Goal: Information Seeking & Learning: Learn about a topic

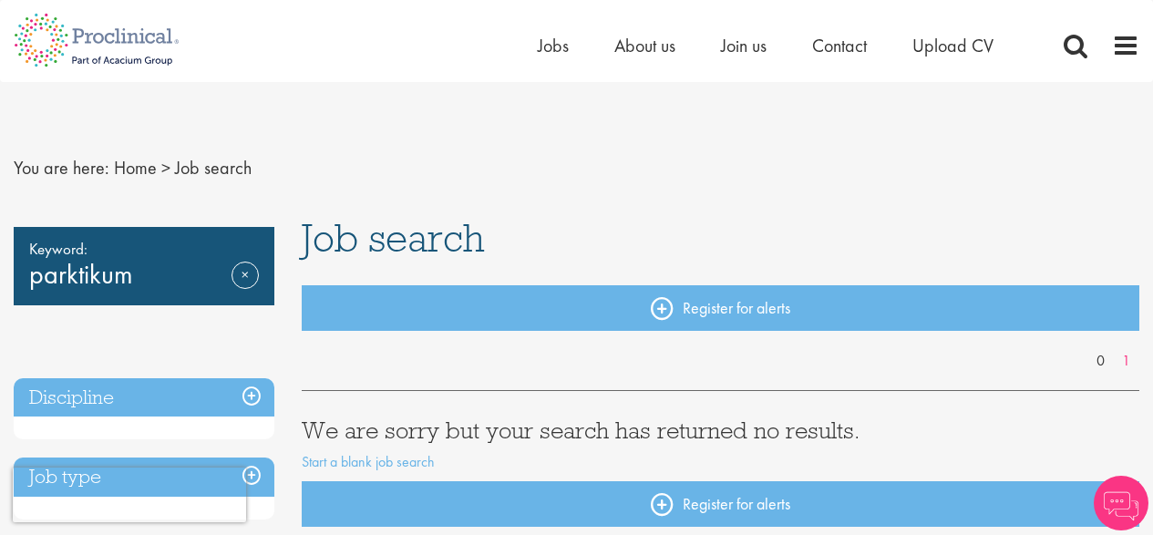
click at [1115, 63] on div "Home Jobs About us Join us Contact Upload CV" at bounding box center [838, 50] width 601 height 36
click at [1113, 51] on span at bounding box center [1125, 45] width 27 height 27
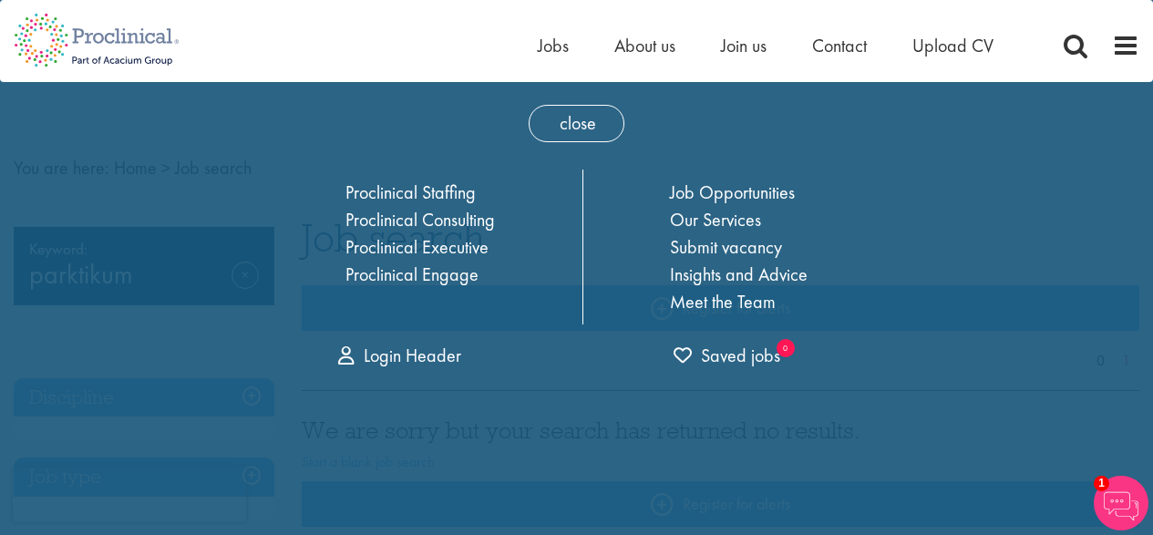
click at [332, 57] on div "Home Jobs About us Join us Contact Upload CV" at bounding box center [569, 34] width 1139 height 68
click at [620, 118] on span "close" at bounding box center [576, 123] width 96 height 37
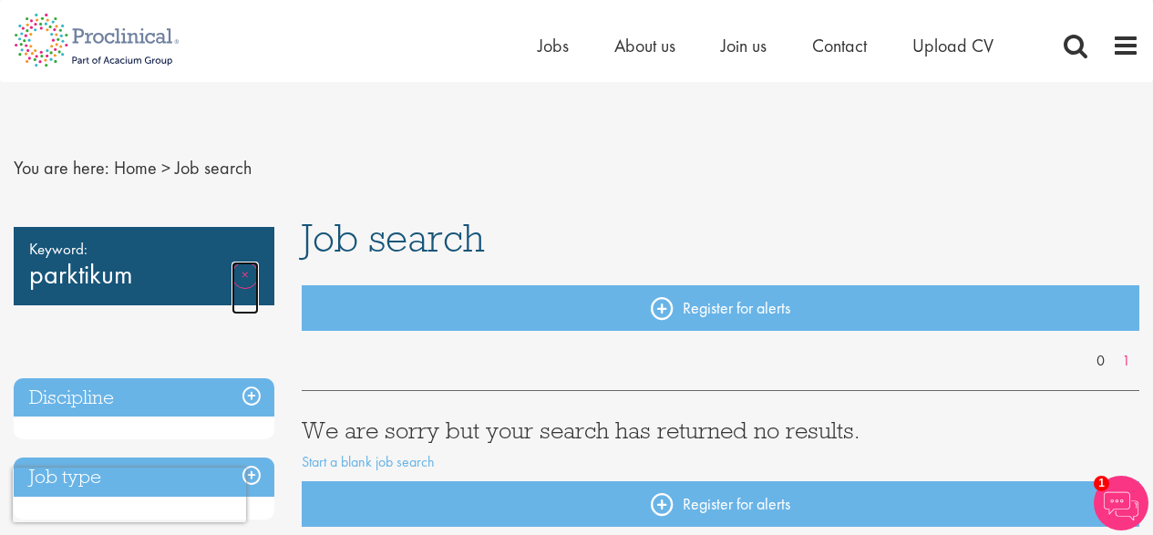
click at [243, 277] on link "Remove" at bounding box center [244, 287] width 27 height 53
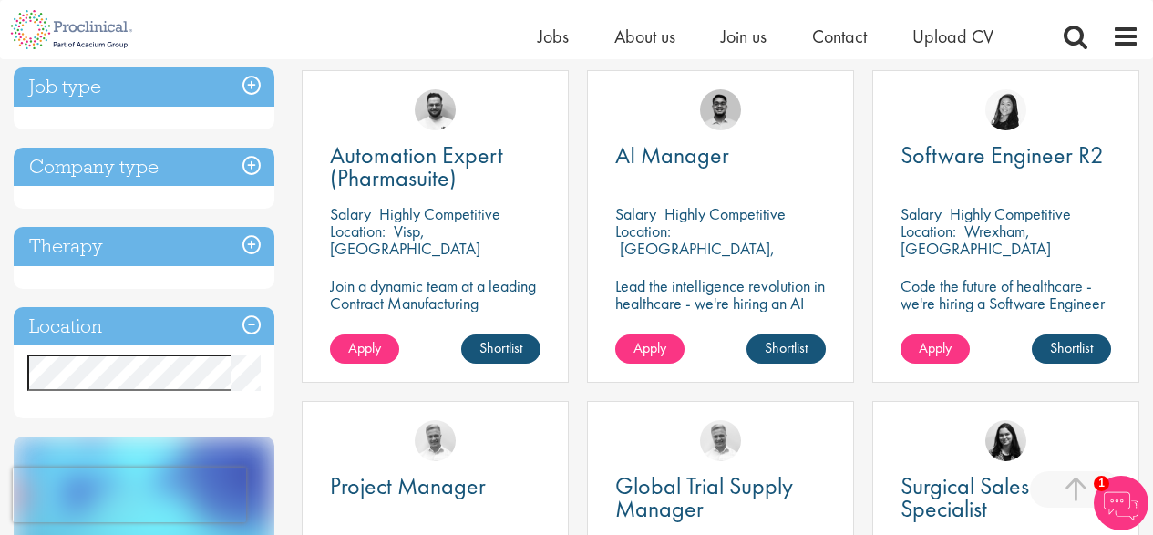
scroll to position [638, 0]
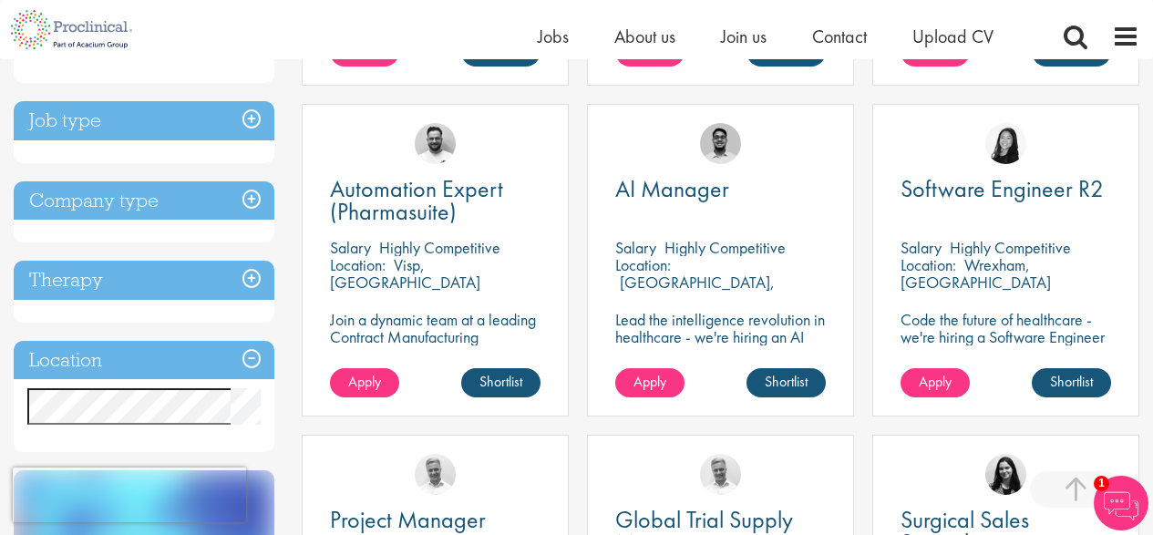
click at [253, 362] on h3 "Location" at bounding box center [144, 360] width 261 height 39
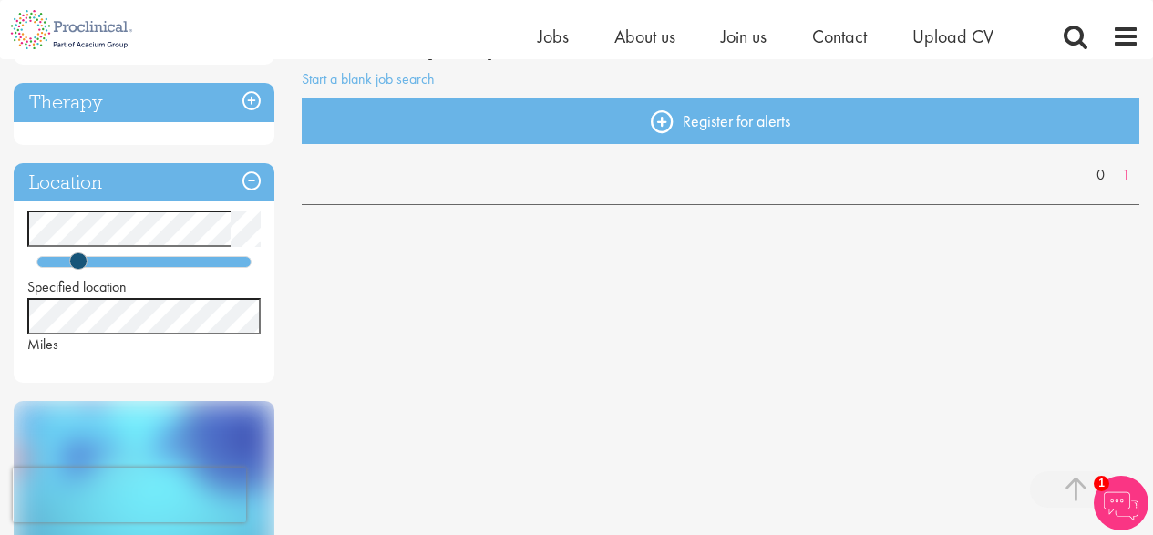
scroll to position [273, 0]
